Goal: Task Accomplishment & Management: Complete application form

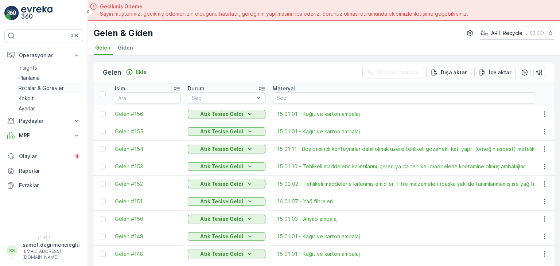
click at [35, 85] on p "Rotalar & Görevler" at bounding box center [41, 88] width 45 height 7
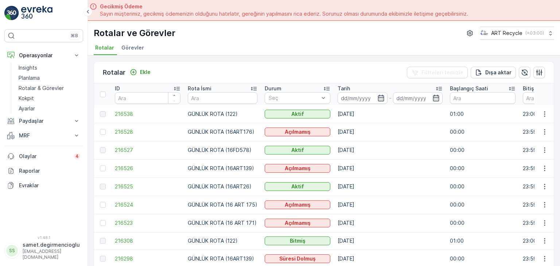
click at [127, 49] on span "Görevler" at bounding box center [132, 47] width 23 height 7
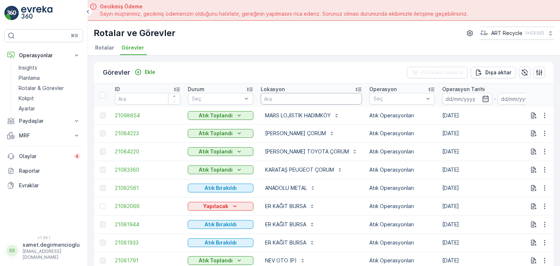
click at [282, 98] on input "text" at bounding box center [311, 99] width 101 height 12
type input "starw"
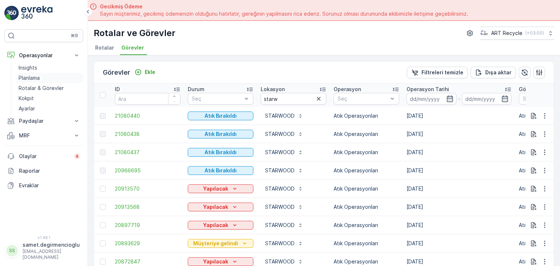
click at [34, 73] on link "Planlama" at bounding box center [49, 78] width 67 height 10
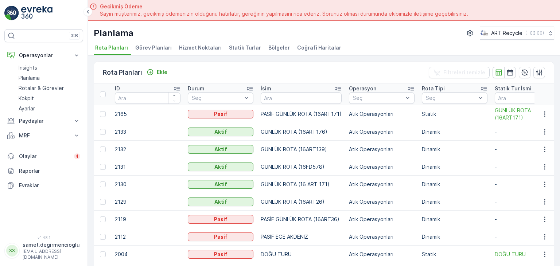
click at [212, 46] on span "Hizmet Noktaları" at bounding box center [200, 47] width 43 height 7
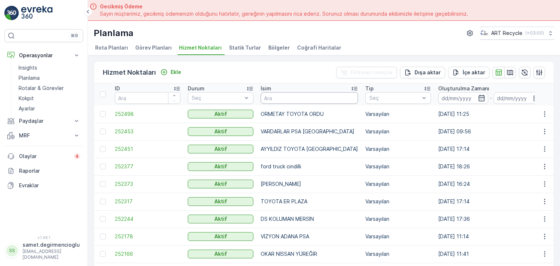
click at [274, 98] on input "text" at bounding box center [309, 98] width 97 height 12
type input "starw"
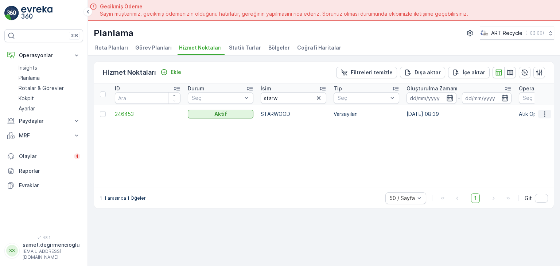
click at [544, 114] on icon "button" at bounding box center [544, 113] width 7 height 7
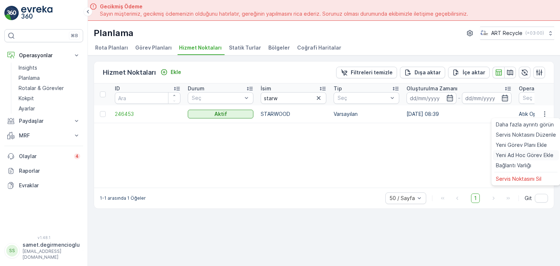
click at [513, 153] on span "Yeni Ad Hoc Görev Ekle" at bounding box center [525, 155] width 58 height 7
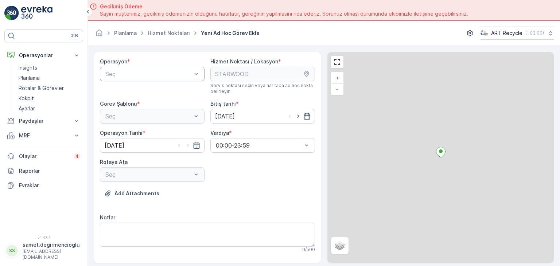
click at [128, 74] on div at bounding box center [149, 74] width 88 height 7
click at [134, 94] on span "Atık Operasyonları" at bounding box center [128, 92] width 49 height 7
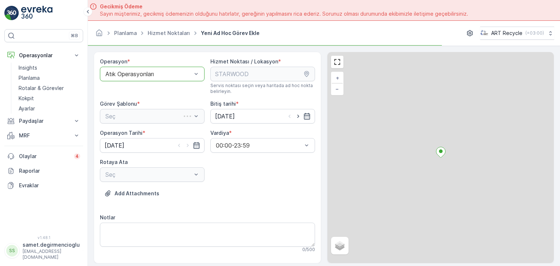
click at [144, 119] on div "Seç" at bounding box center [152, 116] width 105 height 15
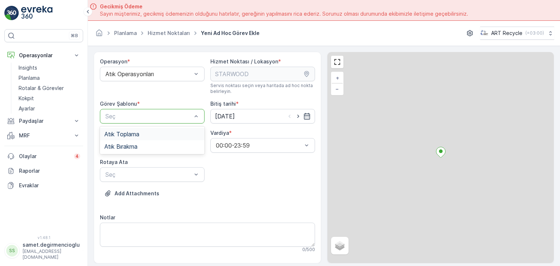
click at [139, 117] on div at bounding box center [149, 116] width 88 height 7
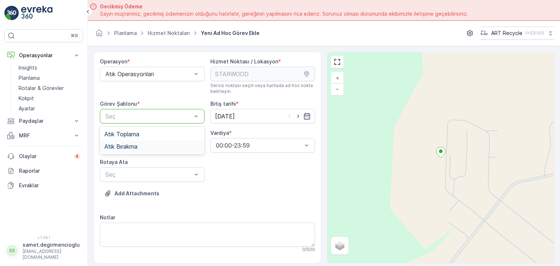
click at [128, 147] on span "Atık Bırakma" at bounding box center [120, 146] width 33 height 7
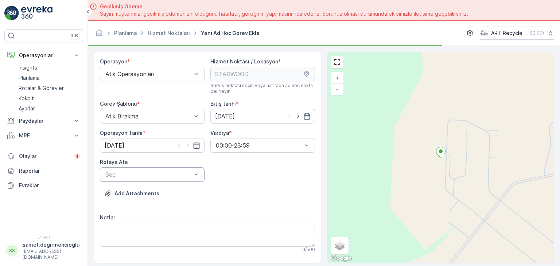
drag, startPoint x: 136, startPoint y: 185, endPoint x: 137, endPoint y: 181, distance: 4.0
click at [137, 185] on div "Operasyon * Atık Operasyonları Hizmet Noktası / Lokasyon * Servis noktası seçin…" at bounding box center [207, 158] width 215 height 201
click at [133, 172] on div at bounding box center [149, 174] width 88 height 7
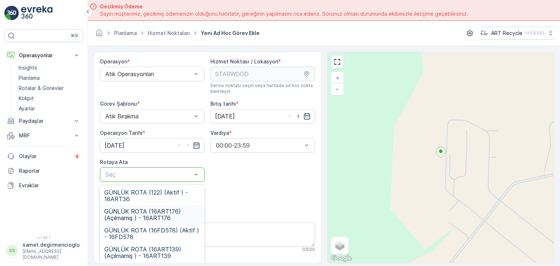
drag, startPoint x: 159, startPoint y: 217, endPoint x: 203, endPoint y: 206, distance: 45.6
click at [161, 217] on span "GÜNLÜK ROTA (16ART176) (Açılmamış ) - 16ART176" at bounding box center [152, 214] width 96 height 13
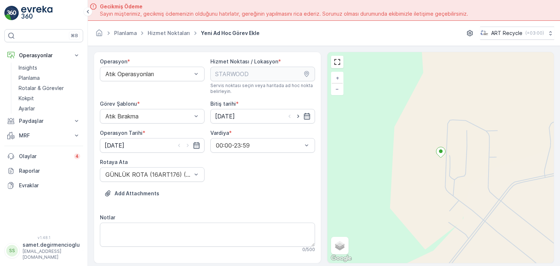
click at [233, 198] on div "Add Attachments" at bounding box center [207, 198] width 215 height 20
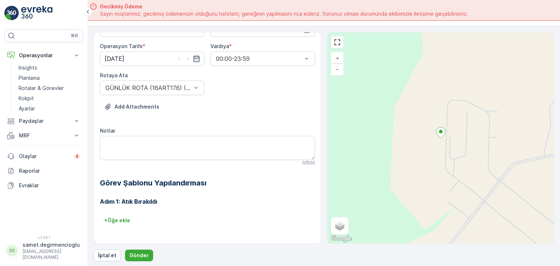
scroll to position [20, 0]
click at [143, 254] on p "Gönder" at bounding box center [138, 254] width 19 height 7
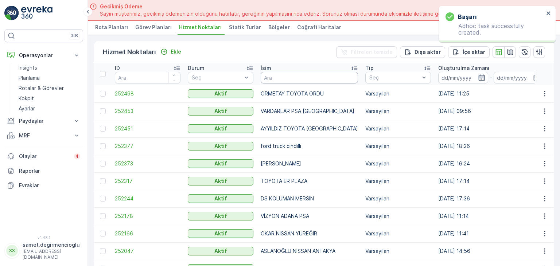
click at [289, 81] on input "text" at bounding box center [309, 78] width 97 height 12
type input "STARW"
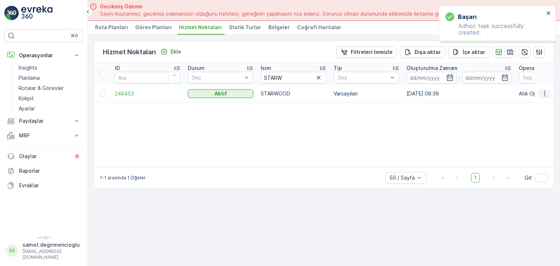
click at [539, 93] on button "button" at bounding box center [544, 93] width 13 height 9
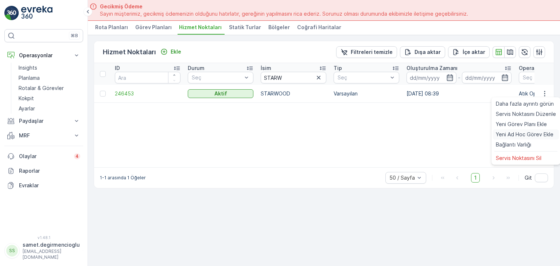
click at [500, 133] on span "Yeni Ad Hoc Görev Ekle" at bounding box center [525, 134] width 58 height 7
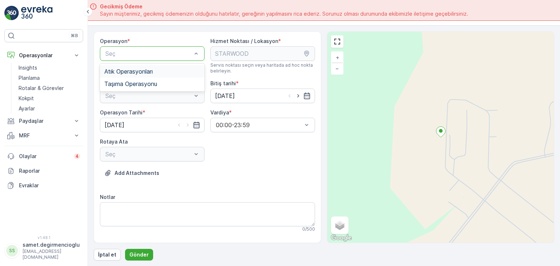
click at [136, 70] on span "Atık Operasyonları" at bounding box center [128, 71] width 49 height 7
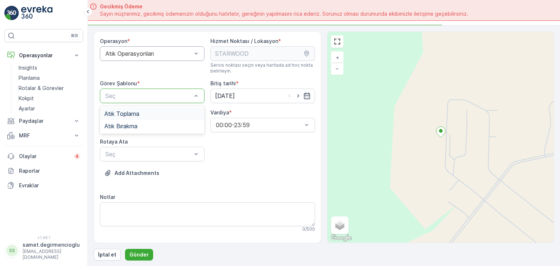
click at [139, 94] on div at bounding box center [149, 96] width 88 height 7
click at [131, 123] on span "Atık Bırakma" at bounding box center [120, 126] width 33 height 7
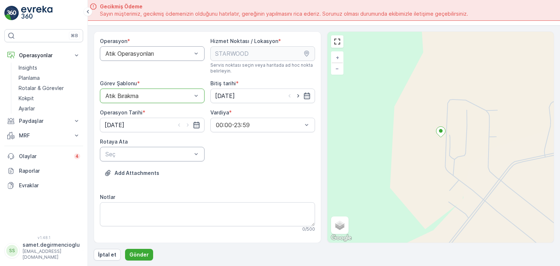
click at [134, 154] on div at bounding box center [149, 154] width 88 height 7
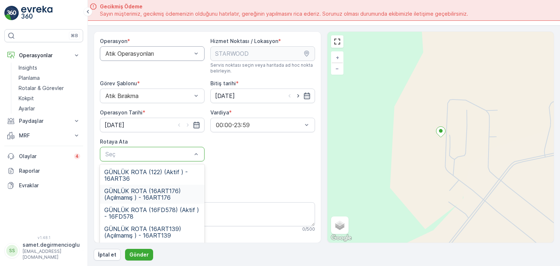
scroll to position [36, 0]
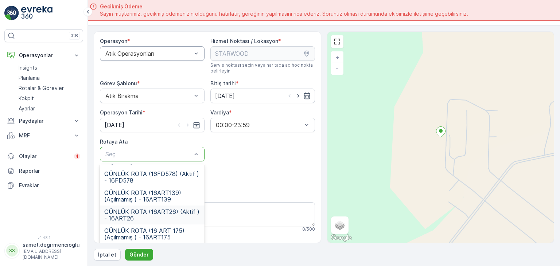
click at [143, 215] on span "GÜNLÜK ROTA (16ART26) (Aktif ) - 16ART26" at bounding box center [152, 215] width 96 height 13
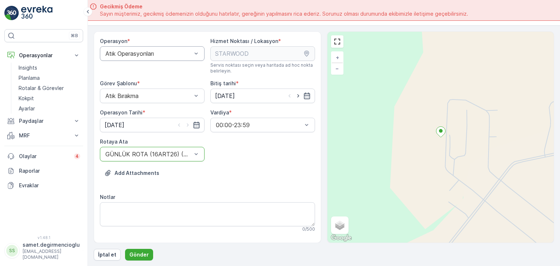
click at [262, 171] on div "Add Attachments" at bounding box center [207, 177] width 215 height 20
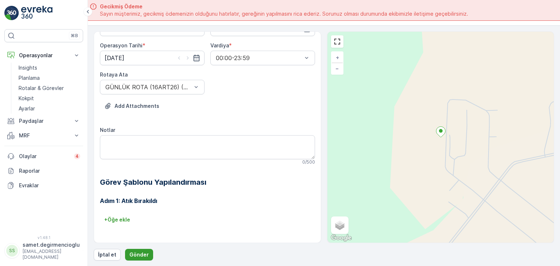
click at [139, 253] on p "Gönder" at bounding box center [138, 254] width 19 height 7
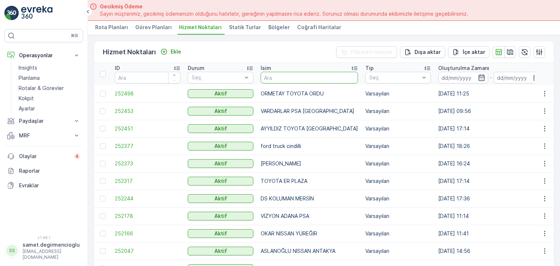
click at [271, 75] on input "text" at bounding box center [309, 78] width 97 height 12
type input "GALATAPORT"
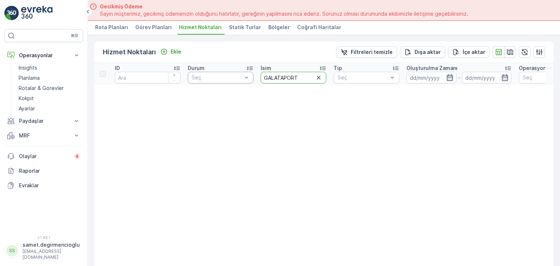
drag, startPoint x: 307, startPoint y: 77, endPoint x: 239, endPoint y: 79, distance: 68.2
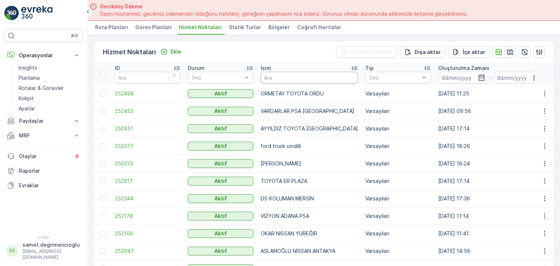
click at [269, 76] on input "text" at bounding box center [309, 78] width 97 height 12
type input "DOĞUŞ"
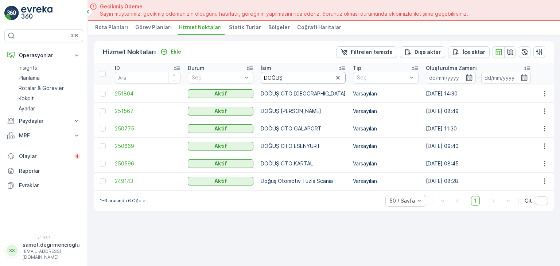
drag, startPoint x: 197, startPoint y: 77, endPoint x: 164, endPoint y: 77, distance: 32.1
type input "B PL"
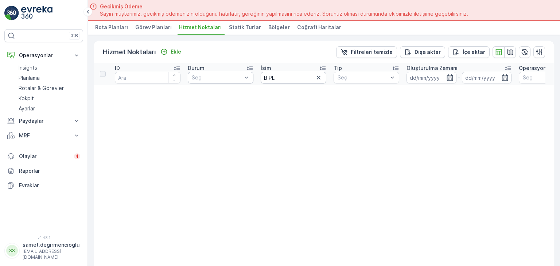
drag, startPoint x: 247, startPoint y: 79, endPoint x: 227, endPoint y: 79, distance: 20.1
type input "BPL"
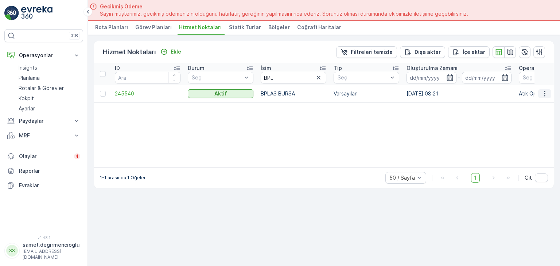
click at [543, 92] on icon "button" at bounding box center [544, 93] width 7 height 7
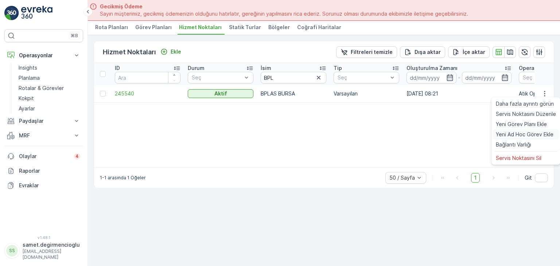
click at [516, 132] on span "Yeni Ad Hoc Görev Ekle" at bounding box center [525, 134] width 58 height 7
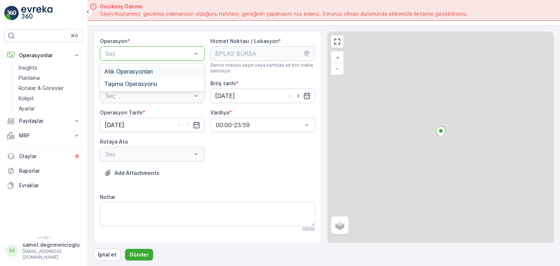
click at [157, 51] on div at bounding box center [149, 53] width 88 height 7
drag, startPoint x: 146, startPoint y: 72, endPoint x: 144, endPoint y: 77, distance: 5.7
click at [146, 73] on span "Atık Operasyonları" at bounding box center [128, 71] width 49 height 7
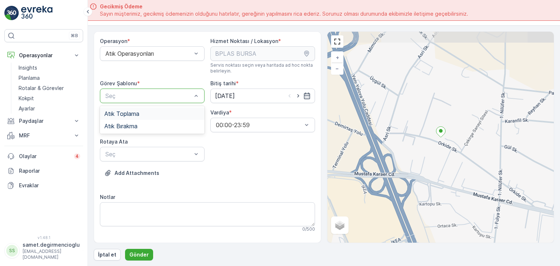
click at [143, 113] on div "Atık Toplama" at bounding box center [152, 113] width 96 height 7
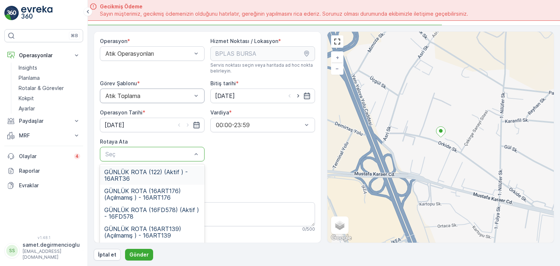
click at [153, 157] on div "Seç" at bounding box center [149, 154] width 88 height 9
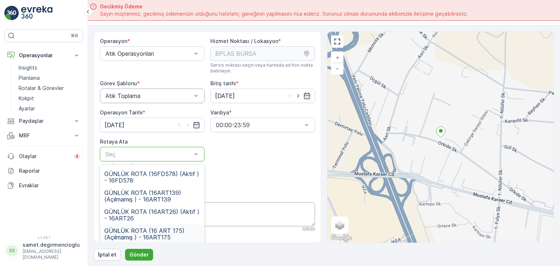
drag, startPoint x: 179, startPoint y: 235, endPoint x: 199, endPoint y: 210, distance: 32.2
click at [179, 235] on span "GÜNLÜK ROTA (16 ART 175) (Açılmamış ) - 16ART175" at bounding box center [152, 234] width 96 height 13
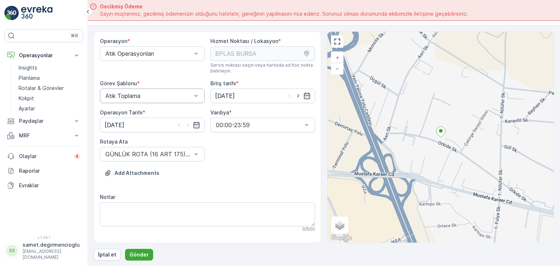
click at [220, 190] on div "Operasyon * Atık Operasyonları Hizmet Noktası / Lokasyon * Servis noktası seçin…" at bounding box center [207, 205] width 215 height 334
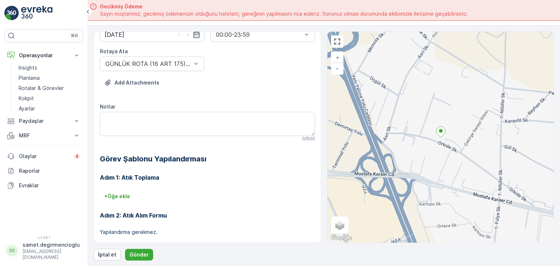
scroll to position [109, 0]
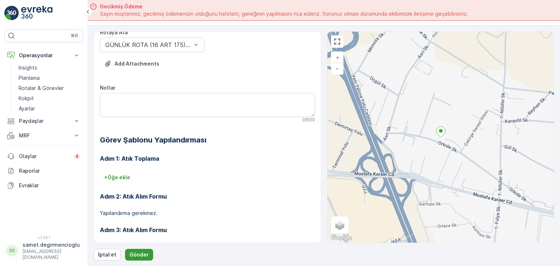
click at [140, 251] on p "Gönder" at bounding box center [138, 254] width 19 height 7
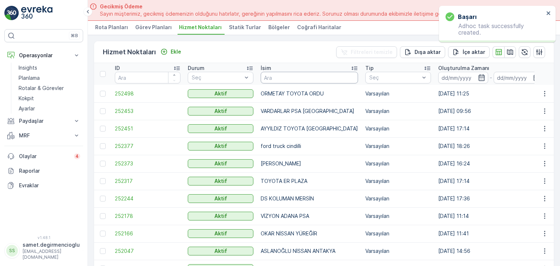
click at [284, 77] on input "text" at bounding box center [309, 78] width 97 height 12
type input "B-PL"
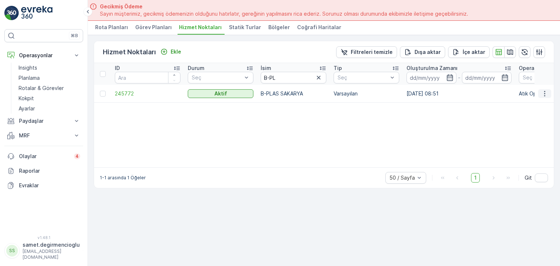
click at [546, 93] on icon "button" at bounding box center [544, 93] width 7 height 7
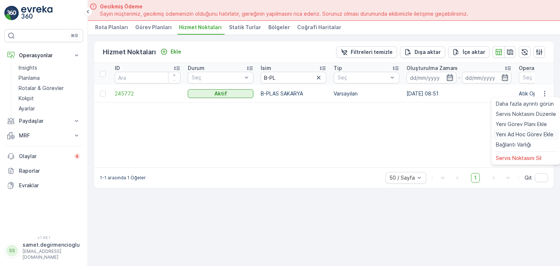
click at [520, 132] on span "Yeni Ad Hoc Görev Ekle" at bounding box center [525, 134] width 58 height 7
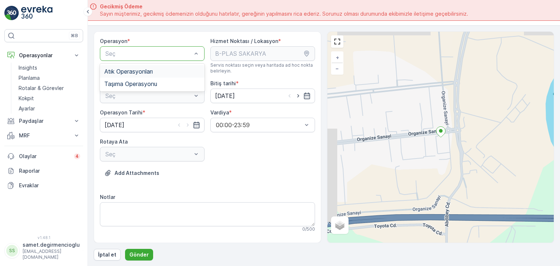
click at [135, 70] on span "Atık Operasyonları" at bounding box center [128, 71] width 49 height 7
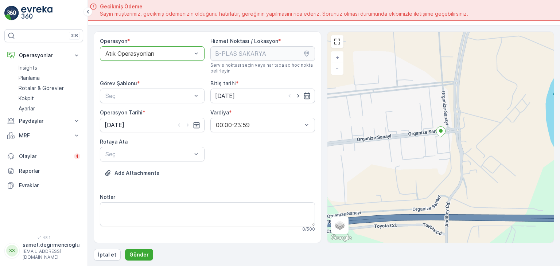
click at [134, 85] on label "Görev Şablonu" at bounding box center [118, 83] width 37 height 6
click at [135, 90] on div "Seç" at bounding box center [152, 96] width 105 height 15
click at [132, 111] on span "Atık Toplama" at bounding box center [121, 113] width 35 height 7
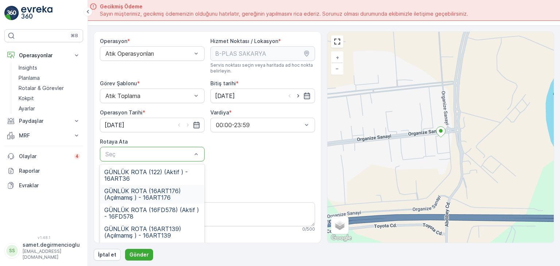
scroll to position [36, 0]
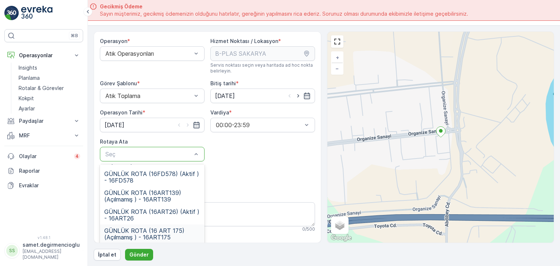
click at [173, 229] on span "GÜNLÜK ROTA (16 ART 175) (Açılmamış ) - 16ART175" at bounding box center [152, 234] width 96 height 13
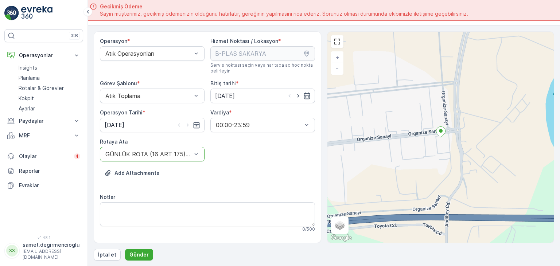
click at [224, 181] on div "Add Attachments" at bounding box center [207, 177] width 215 height 20
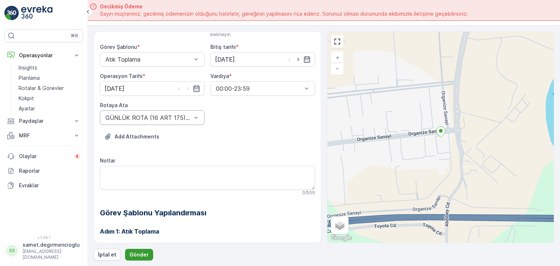
click at [137, 253] on p "Gönder" at bounding box center [138, 254] width 19 height 7
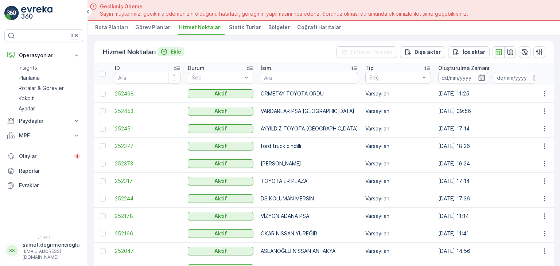
click at [173, 50] on p "Ekle" at bounding box center [176, 51] width 11 height 7
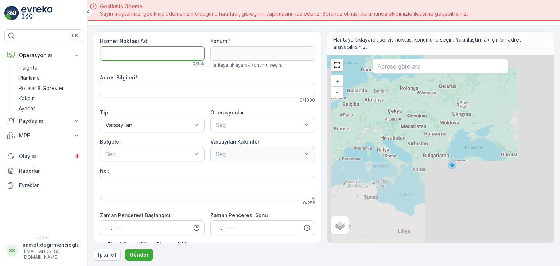
click at [155, 55] on Adı "Hizmet Noktası Adı" at bounding box center [152, 53] width 105 height 15
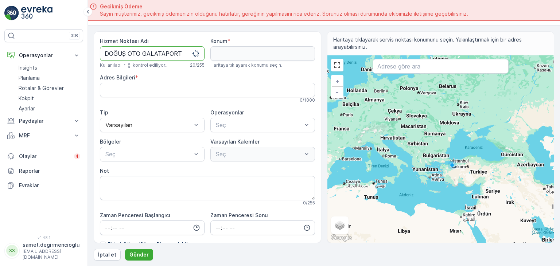
type Adı "DOĞUŞ OTO GALATAPORT"
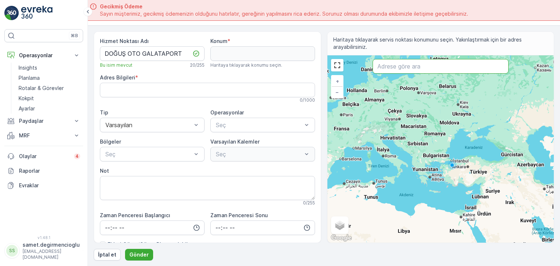
click at [404, 70] on input "text" at bounding box center [441, 66] width 136 height 15
type input "DOĞUŞ OTO GALATAPORT"
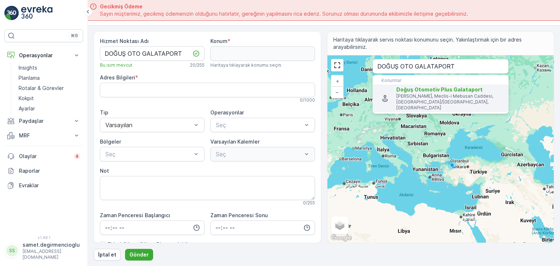
click at [424, 98] on p "[PERSON_NAME], Meclis-i Mebusan Caddesi, [GEOGRAPHIC_DATA]/[GEOGRAPHIC_DATA], […" at bounding box center [449, 102] width 106 height 18
type input "41.0286899,28.9867792"
type Bilgileri "[PERSON_NAME], Meclis-i Mebusan Cd. G Blok, [GEOGRAPHIC_DATA]/[GEOGRAPHIC_DATA]…"
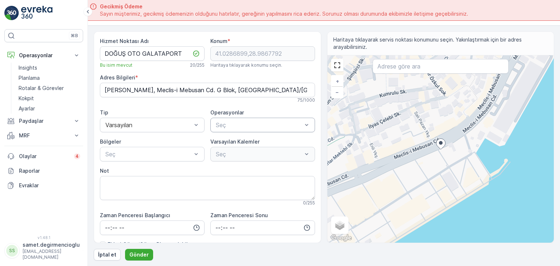
click at [282, 126] on div at bounding box center [259, 125] width 88 height 7
click at [270, 140] on div "Atık Operasyonları" at bounding box center [263, 143] width 96 height 7
click at [154, 123] on div at bounding box center [149, 125] width 88 height 7
click at [150, 125] on div at bounding box center [149, 125] width 88 height 7
click at [160, 106] on div "Hizmet Noktası Adı DOĞUŞ OTO GALATAPORT Bu isim mevcut 20 / 255 Konum * 41.0286…" at bounding box center [207, 185] width 215 height 295
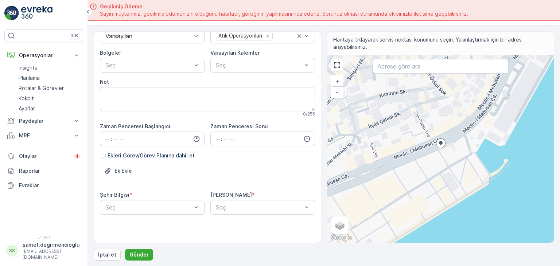
scroll to position [89, 0]
click at [150, 211] on body "⌘B Operasyonlar Insights Planlama Rotalar & Görevler Kokpit Ayarlar Paydaşlar R…" at bounding box center [280, 133] width 560 height 266
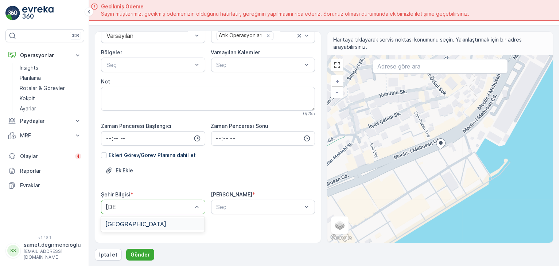
scroll to position [0, 0]
type input "İSTANB"
click at [158, 221] on div "[GEOGRAPHIC_DATA]" at bounding box center [151, 224] width 95 height 7
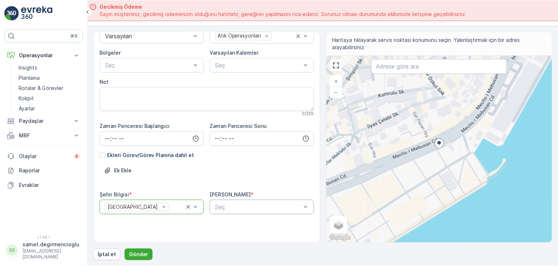
scroll to position [60, 0]
click at [253, 206] on body "⌘B Operasyonlar Insights Planlama Rotalar & Görevler Kokpit Ayarlar Paydaşlar R…" at bounding box center [279, 133] width 558 height 266
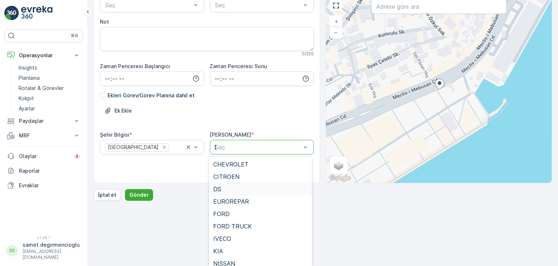
scroll to position [0, 0]
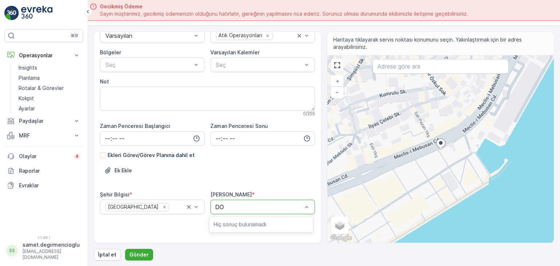
type input "D"
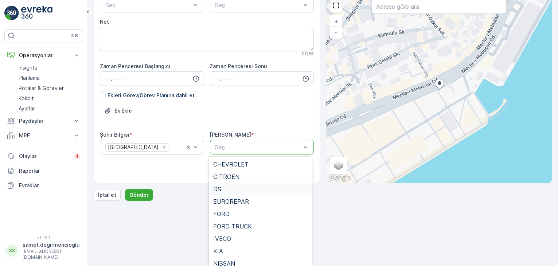
scroll to position [117, 0]
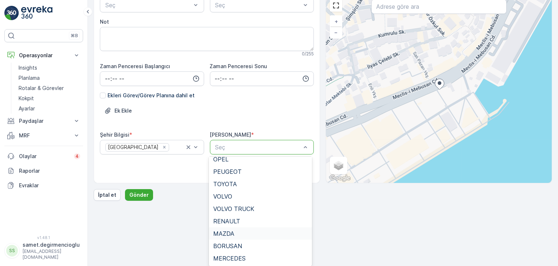
click at [242, 233] on div "MAZDA" at bounding box center [260, 233] width 94 height 7
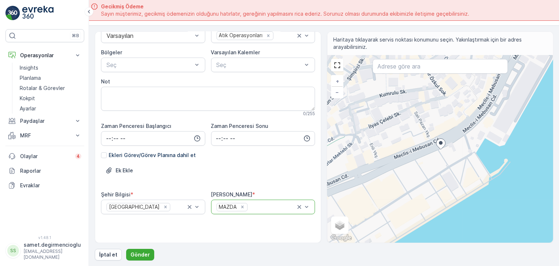
scroll to position [0, 0]
click at [242, 233] on div "Hizmet Noktası Adı DOĞUŞ OTO GALATAPORT Bu isim mevcut 20 / 255 Konum * 41.0286…" at bounding box center [207, 95] width 215 height 295
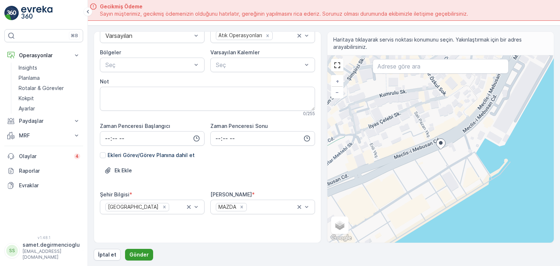
click at [137, 254] on p "Gönder" at bounding box center [138, 254] width 19 height 7
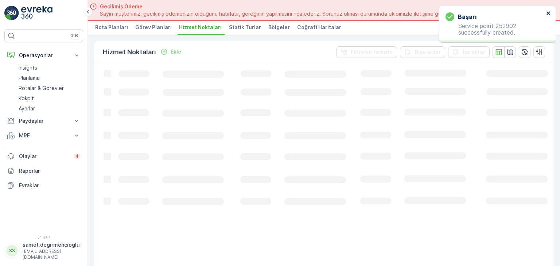
click at [548, 11] on icon "close" at bounding box center [548, 13] width 5 height 6
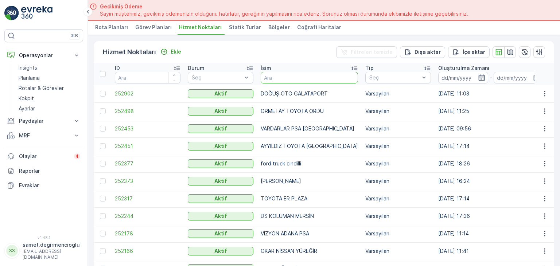
click at [318, 72] on input "text" at bounding box center [309, 78] width 97 height 12
click at [542, 90] on icon "button" at bounding box center [544, 93] width 7 height 7
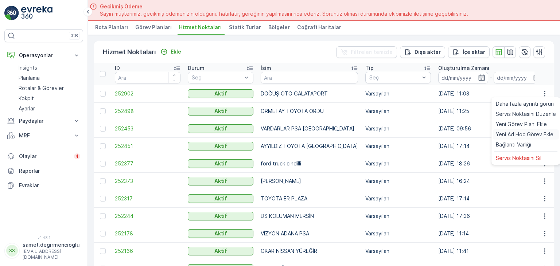
click at [509, 132] on span "Yeni Ad Hoc Görev Ekle" at bounding box center [525, 134] width 58 height 7
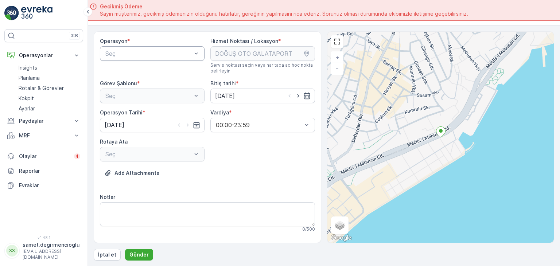
click at [137, 50] on div at bounding box center [149, 53] width 88 height 7
click at [131, 73] on span "Atık Operasyonları" at bounding box center [128, 71] width 49 height 7
click at [129, 91] on div "Seç" at bounding box center [152, 96] width 105 height 15
click at [129, 97] on div at bounding box center [149, 96] width 88 height 7
click at [129, 114] on span "Atık Toplama" at bounding box center [121, 113] width 35 height 7
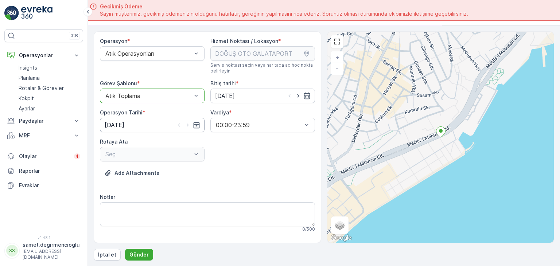
scroll to position [0, 0]
click at [146, 152] on div "Seç" at bounding box center [152, 154] width 105 height 15
click at [235, 163] on div "Operasyon * Atık Operasyonları Hizmet Noktası / Lokasyon * Servis noktası seçin…" at bounding box center [207, 204] width 215 height 334
click at [185, 158] on div "Seç" at bounding box center [152, 154] width 105 height 15
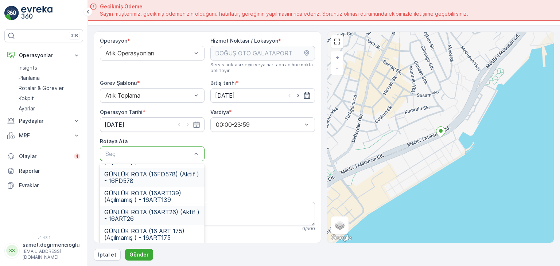
scroll to position [0, 0]
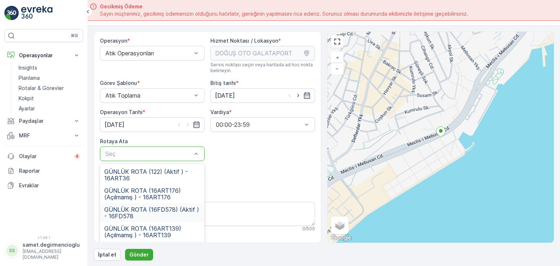
click at [158, 213] on span "GÜNLÜK ROTA (16FD578) (Aktif ) - 16FD578" at bounding box center [152, 212] width 96 height 13
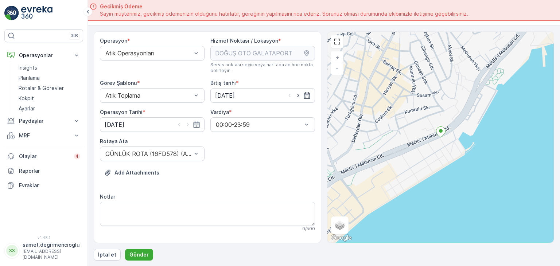
click at [241, 180] on div "Add Attachments" at bounding box center [207, 177] width 215 height 20
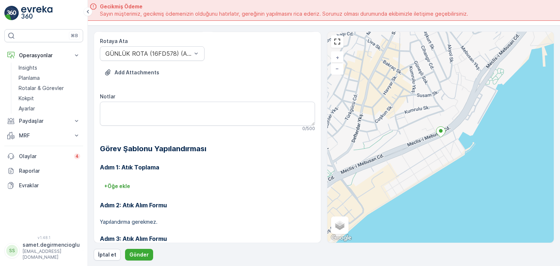
scroll to position [134, 0]
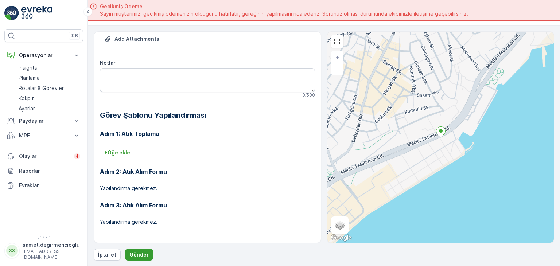
click at [141, 256] on p "Gönder" at bounding box center [138, 254] width 19 height 7
